Goal: Find specific page/section: Find specific page/section

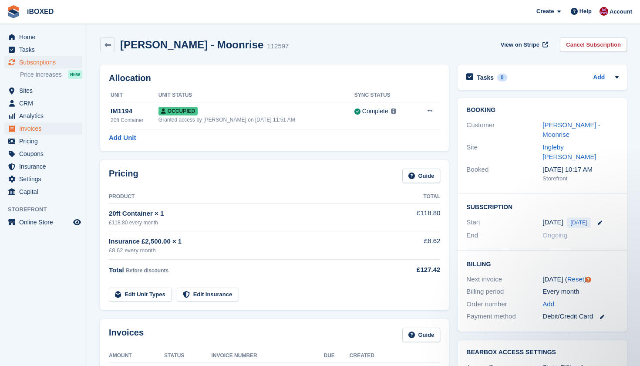
click at [50, 125] on span "Invoices" at bounding box center [45, 128] width 52 height 12
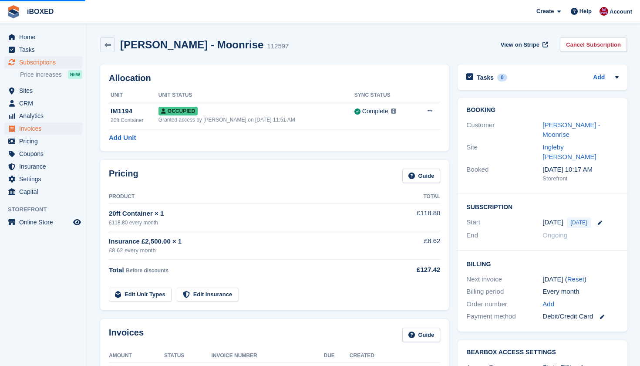
click at [50, 128] on span "Invoices" at bounding box center [45, 128] width 52 height 12
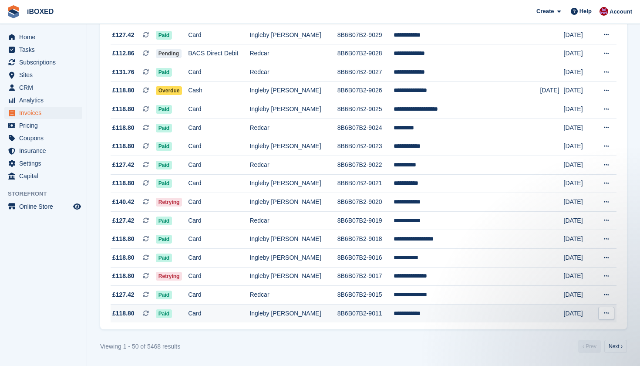
scroll to position [772, 0]
click at [614, 350] on link "Next ›" at bounding box center [615, 345] width 23 height 13
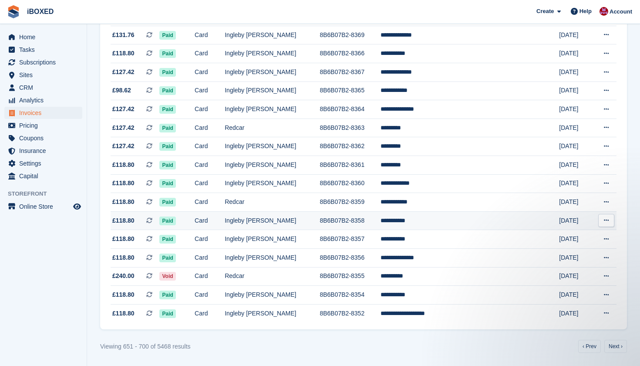
scroll to position [772, 0]
click at [614, 344] on link "Next ›" at bounding box center [615, 345] width 23 height 13
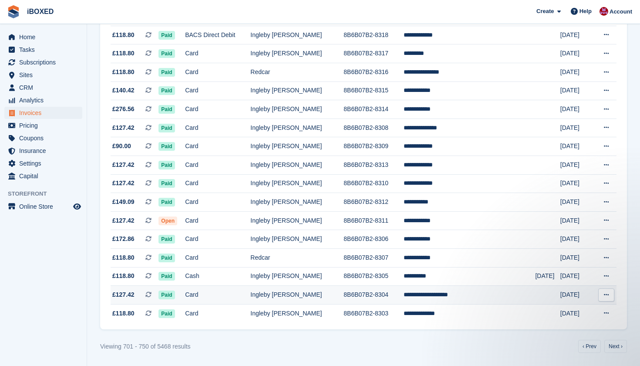
scroll to position [772, 0]
click at [618, 340] on link "Next ›" at bounding box center [615, 345] width 23 height 13
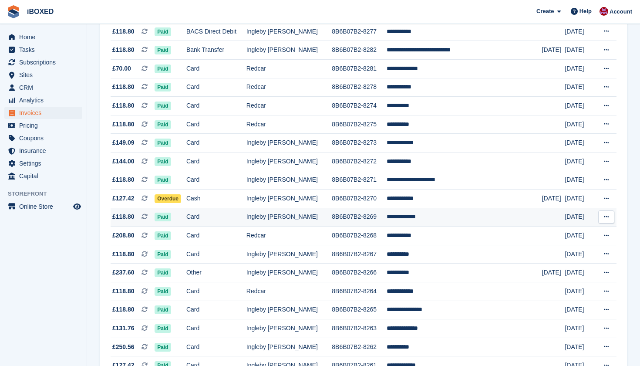
scroll to position [531, 0]
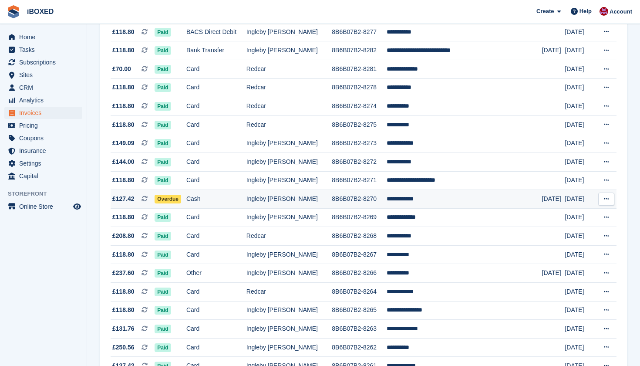
click at [414, 208] on td "**********" at bounding box center [463, 199] width 155 height 19
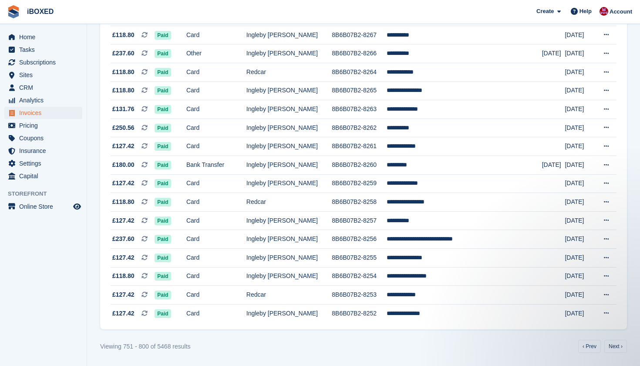
scroll to position [772, 0]
click at [613, 341] on link "Next ›" at bounding box center [615, 345] width 23 height 13
